Goal: Transaction & Acquisition: Purchase product/service

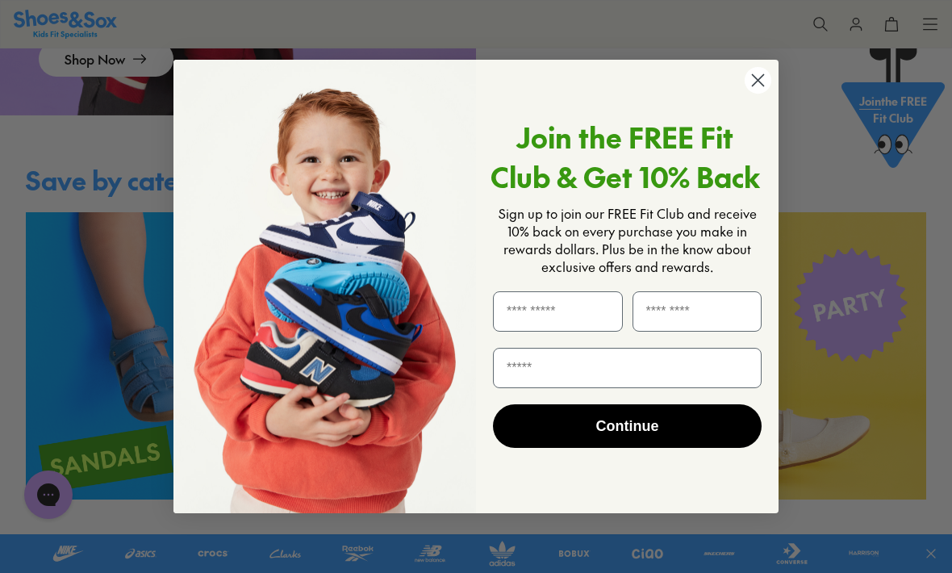
scroll to position [1980, 0]
click at [763, 86] on icon "Close dialog" at bounding box center [758, 79] width 11 height 11
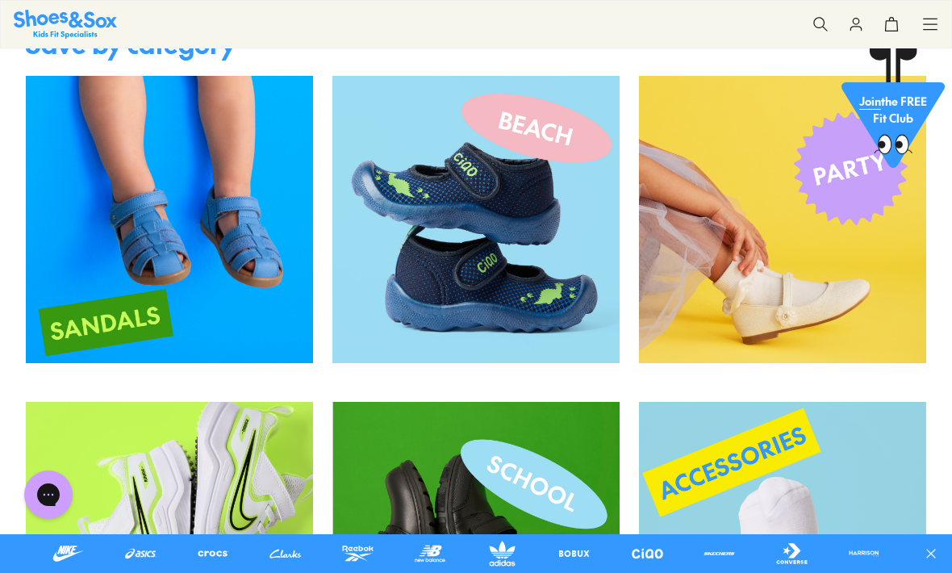
scroll to position [2114, 0]
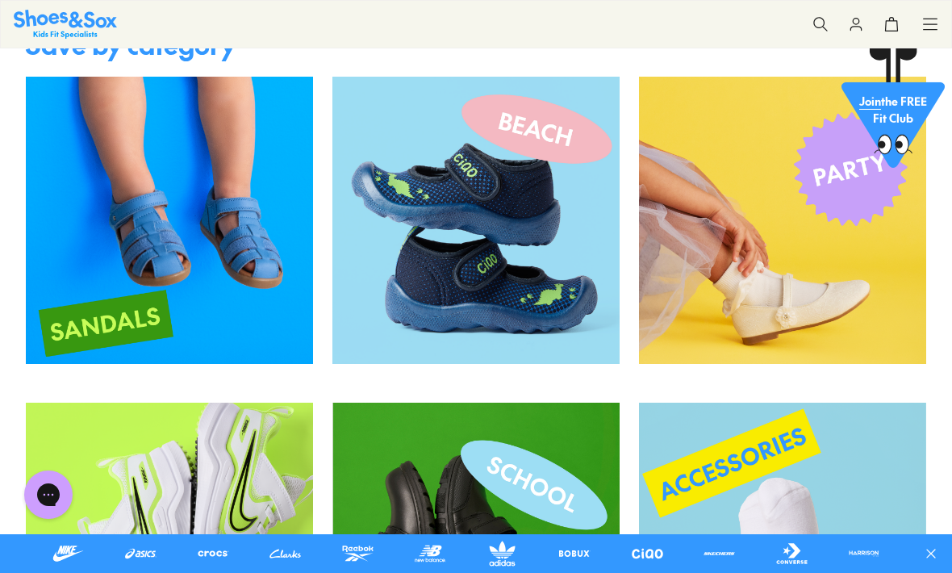
click at [232, 270] on img at bounding box center [169, 220] width 287 height 287
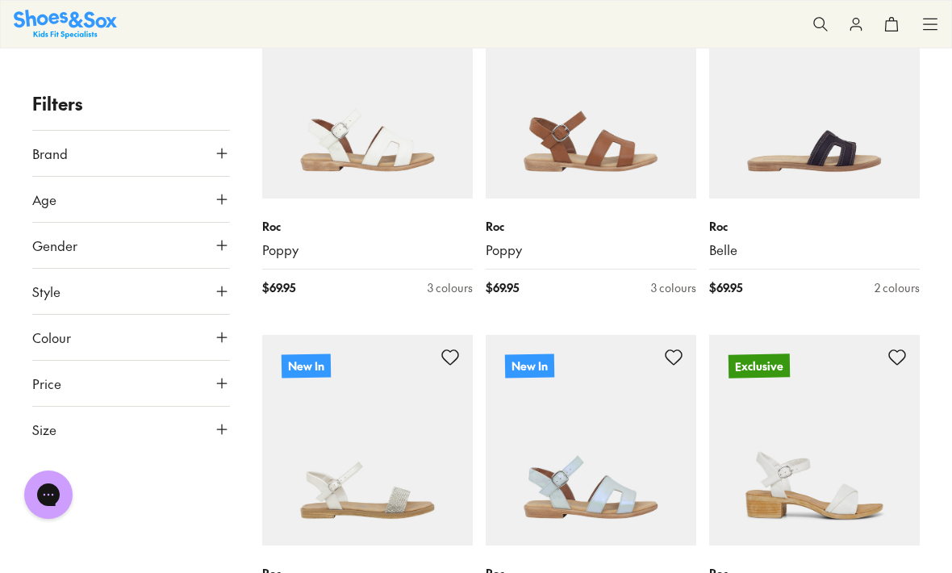
scroll to position [2106, 0]
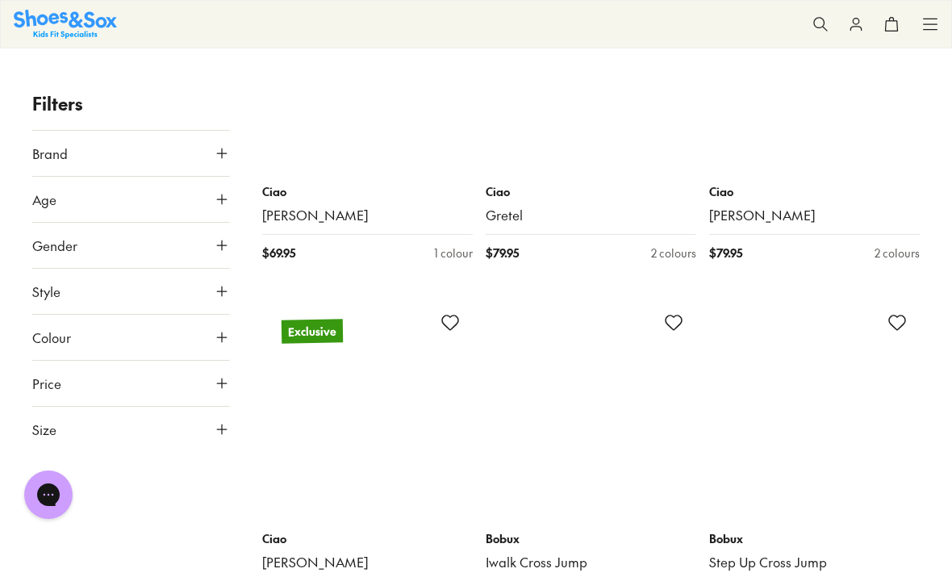
scroll to position [4917, 0]
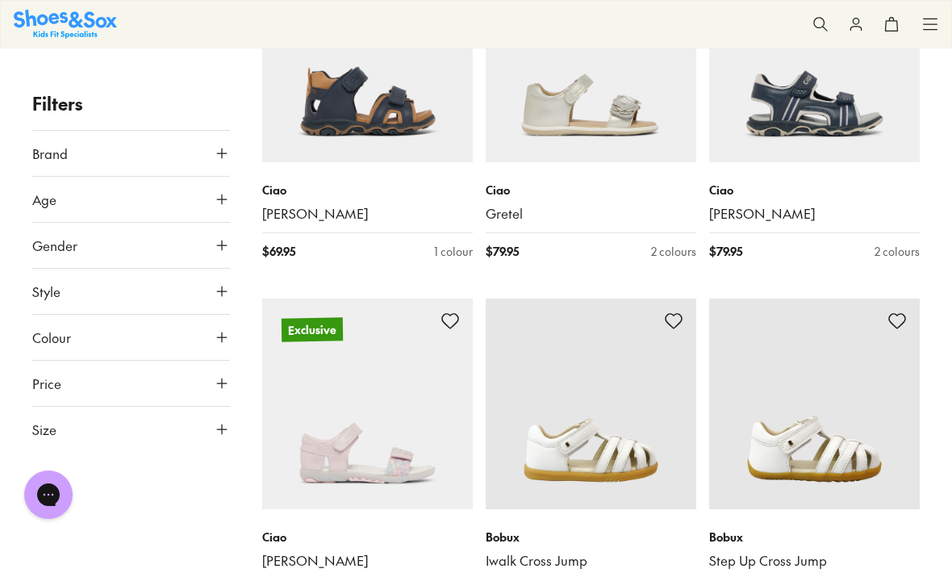
type input "***"
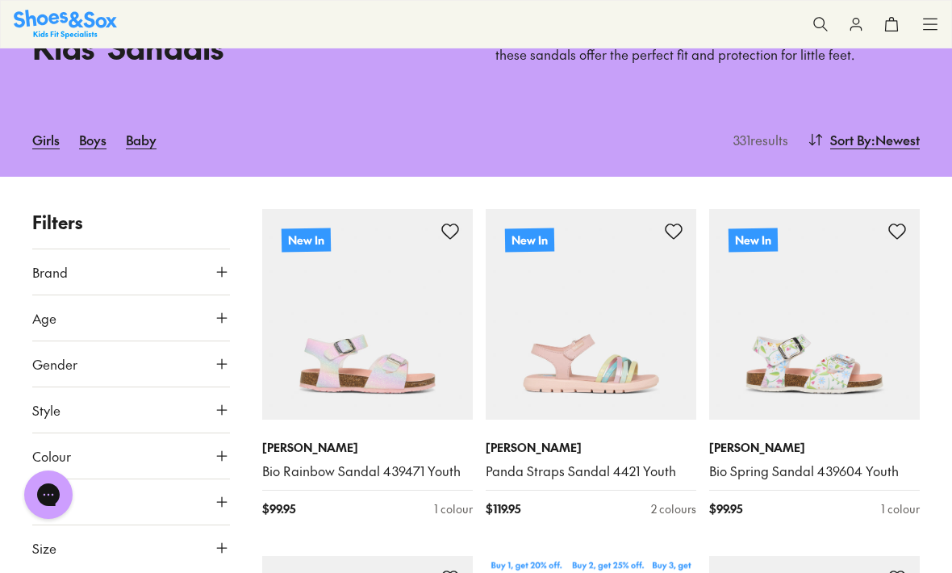
scroll to position [0, 0]
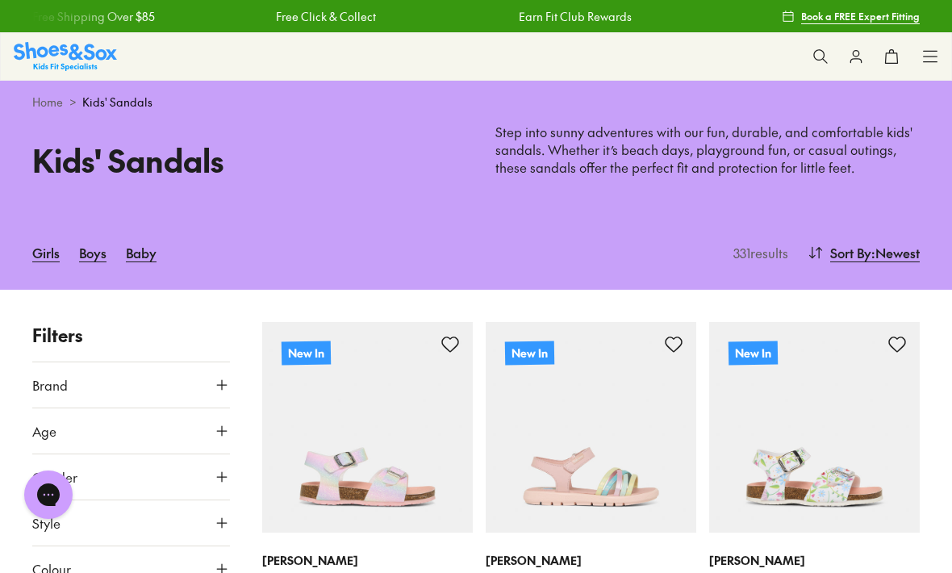
click at [60, 255] on link "Girls" at bounding box center [45, 253] width 27 height 36
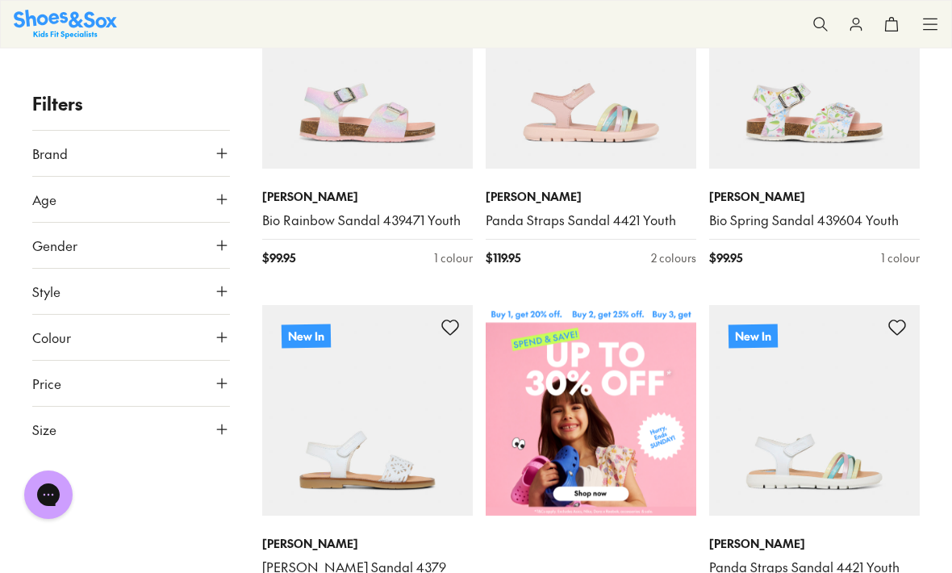
scroll to position [400, 0]
click at [593, 482] on img at bounding box center [591, 409] width 211 height 211
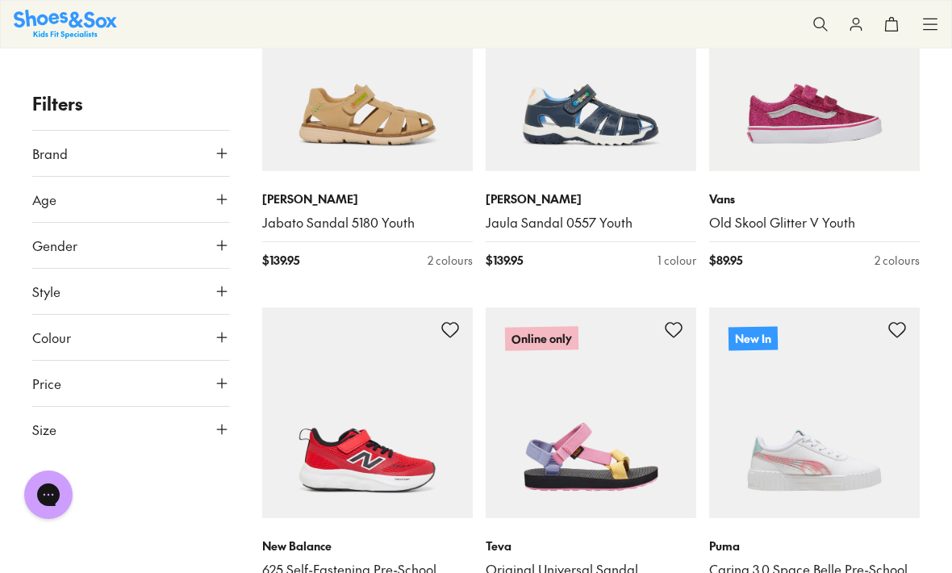
scroll to position [3298, 0]
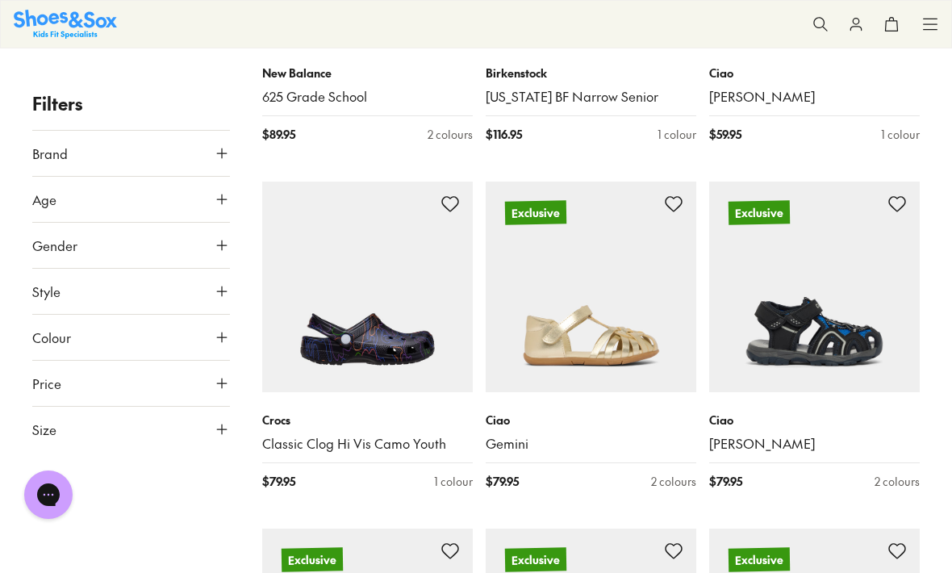
scroll to position [5852, 0]
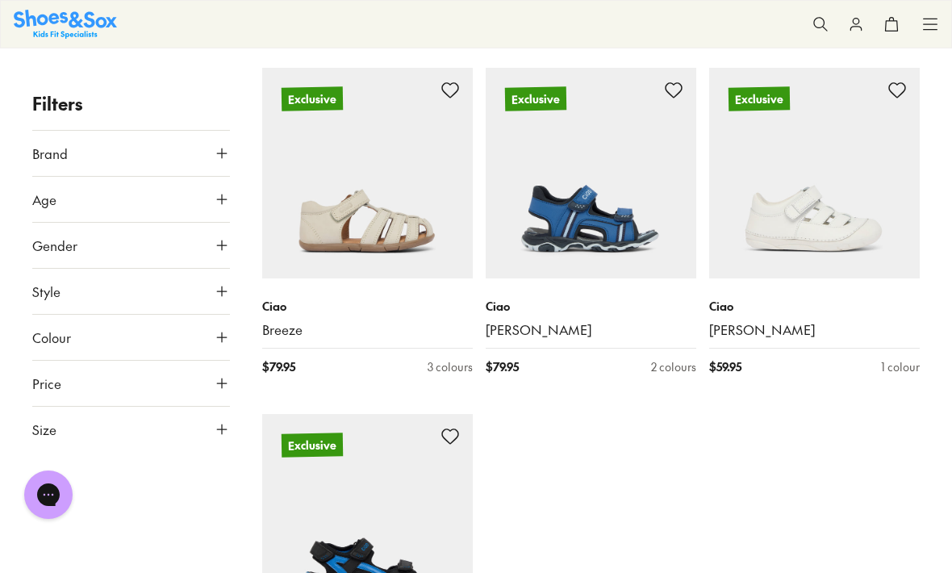
type input "***"
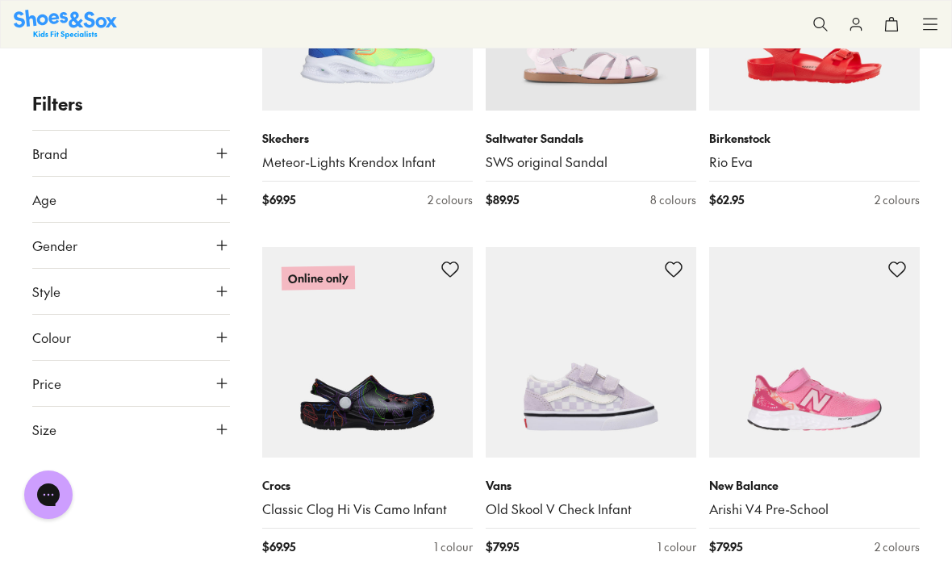
scroll to position [9255, 0]
